Goal: Navigation & Orientation: Find specific page/section

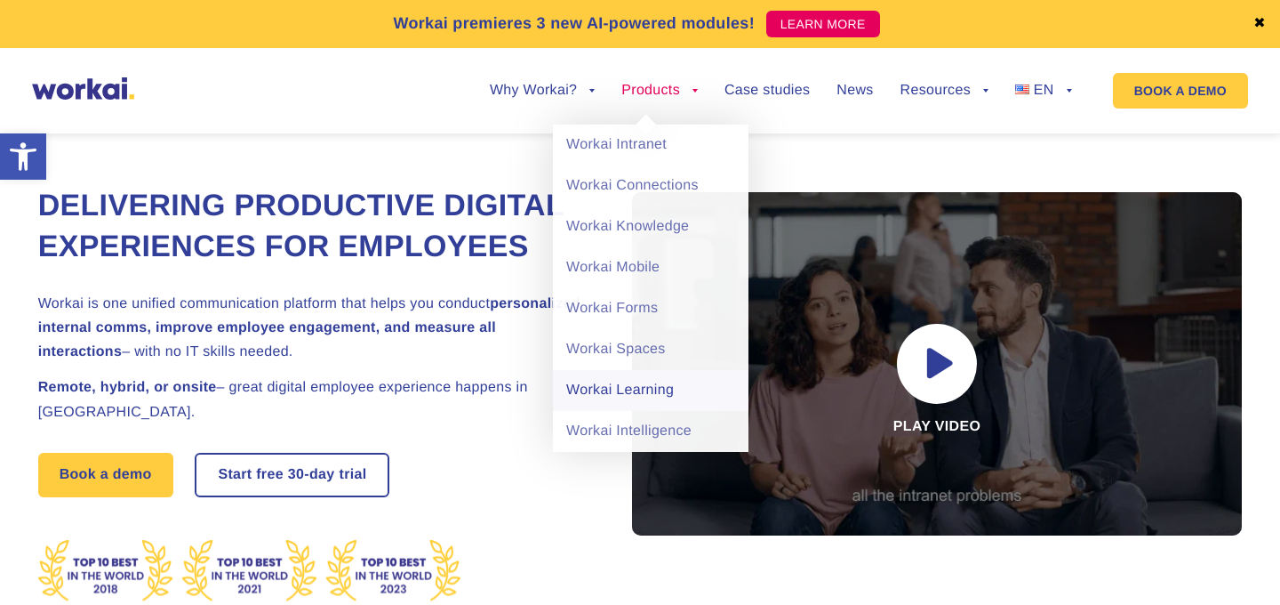
scroll to position [35, 0]
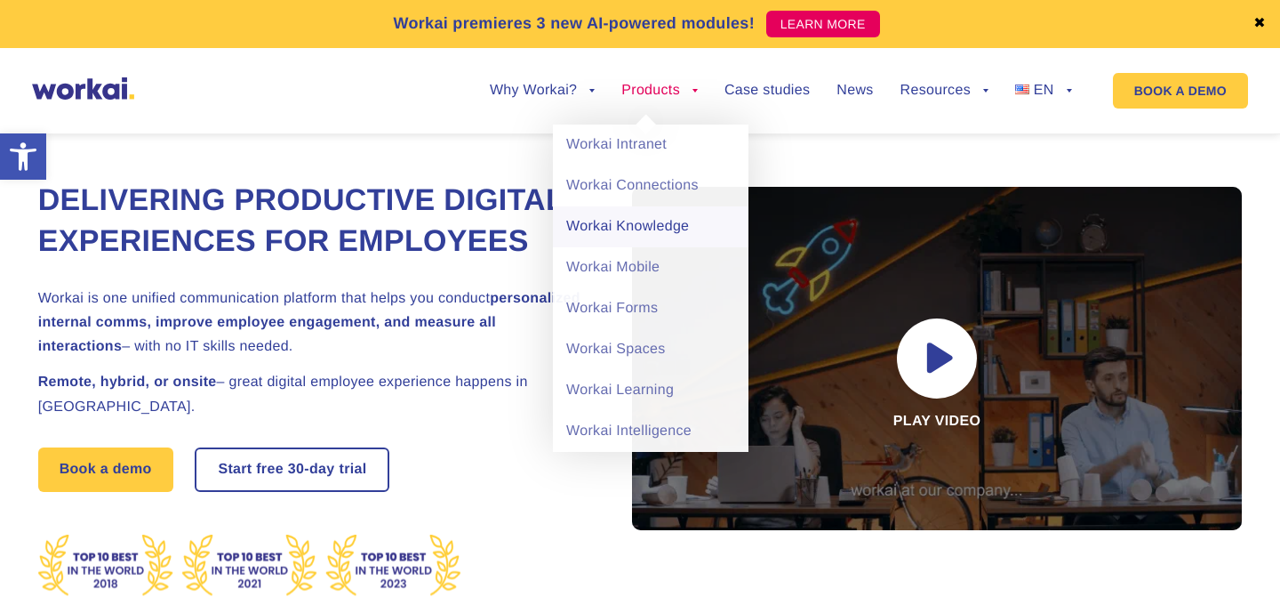
click at [643, 221] on link "Workai Knowledge" at bounding box center [651, 226] width 196 height 41
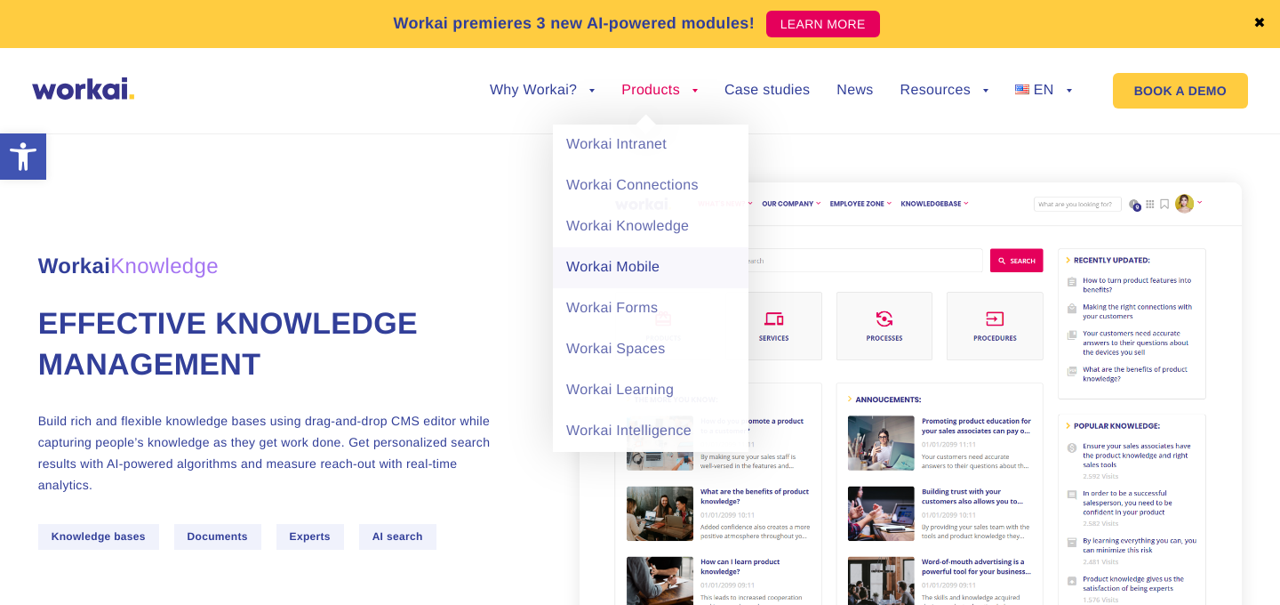
click at [638, 268] on link "Workai Mobile" at bounding box center [651, 267] width 196 height 41
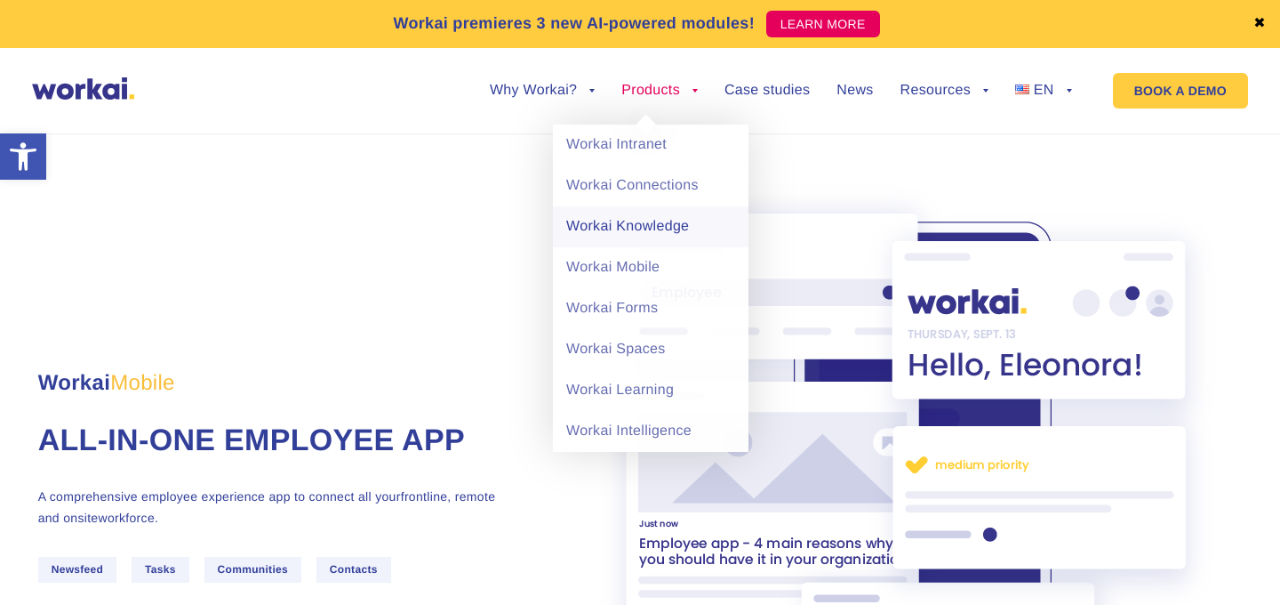
click at [628, 221] on link "Workai Knowledge" at bounding box center [651, 226] width 196 height 41
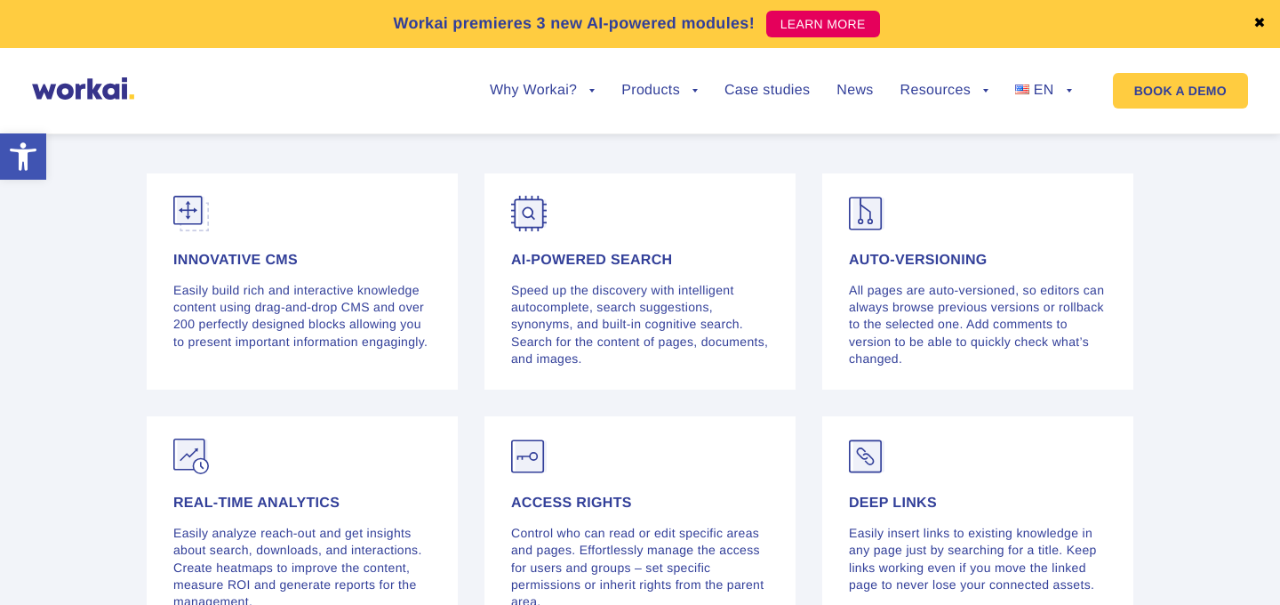
scroll to position [3898, 0]
click at [1060, 79] on ul "Why Workai? back Why Workai? Intranet ROI calculator Security Products back Wor…" at bounding box center [767, 91] width 609 height 68
click at [1034, 141] on span "PL" at bounding box center [1031, 144] width 18 height 15
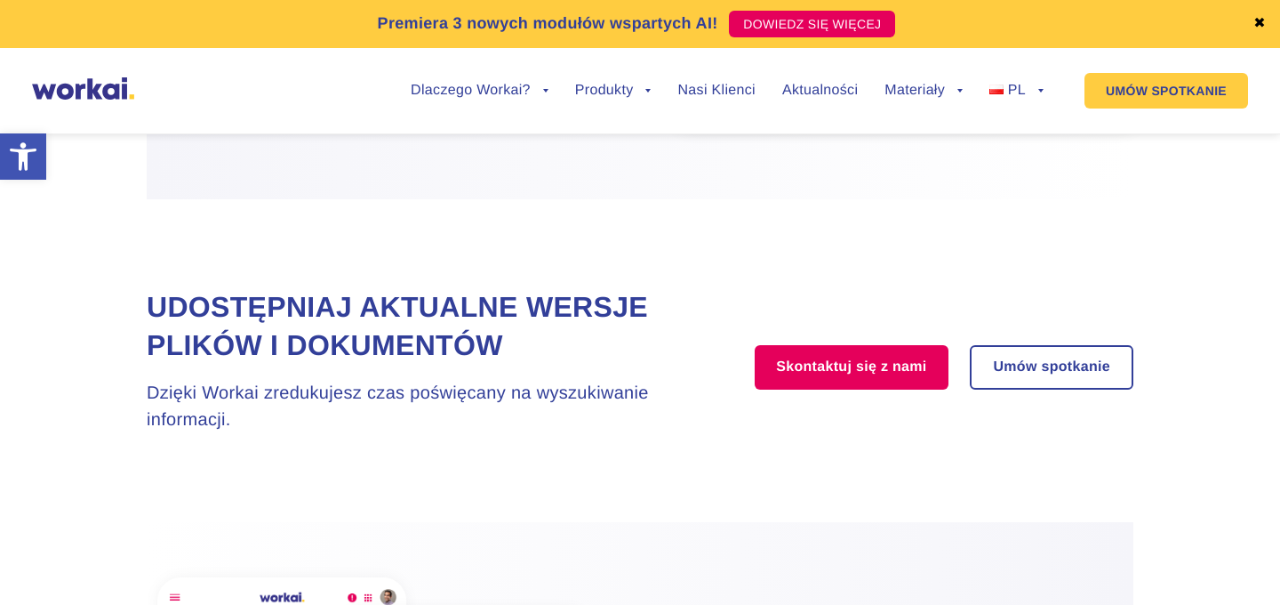
scroll to position [2462, 0]
